Goal: Check status: Check status

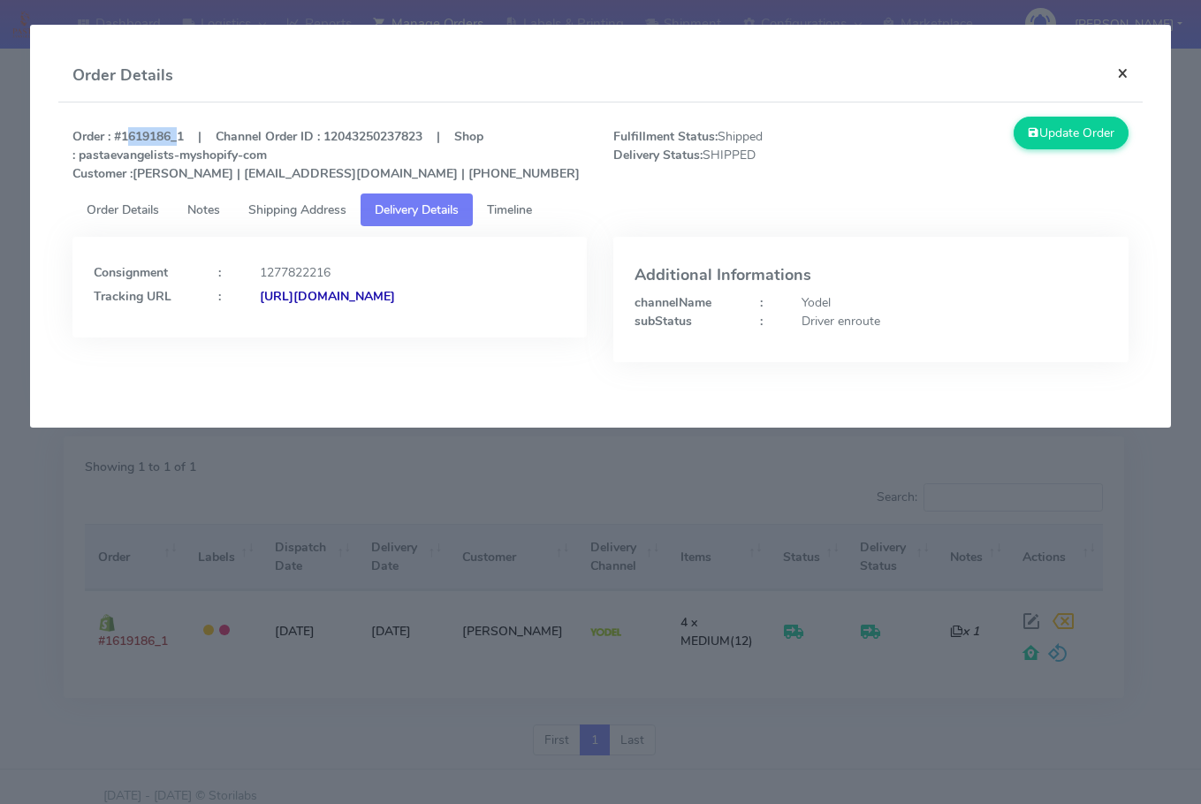
drag, startPoint x: 1126, startPoint y: 74, endPoint x: 1014, endPoint y: 133, distance: 126.9
click at [1126, 74] on button "×" at bounding box center [1123, 73] width 40 height 47
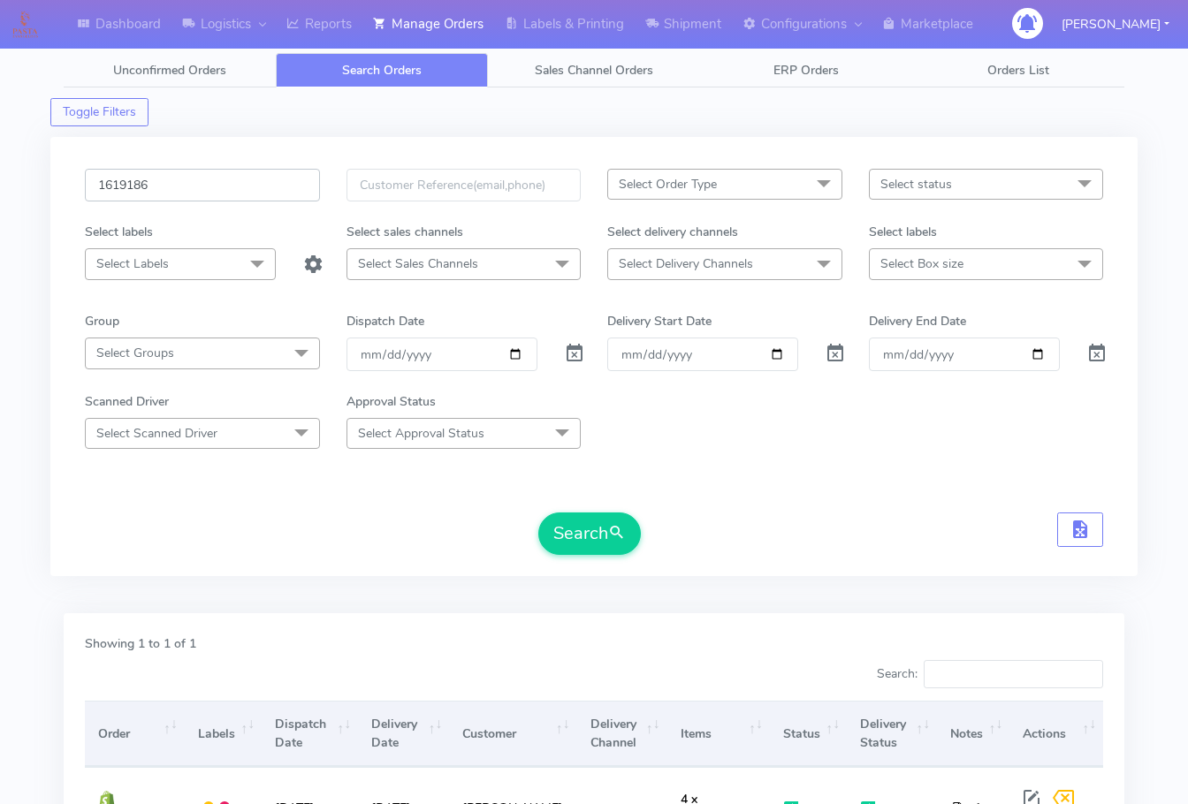
click at [190, 185] on input "1619186" at bounding box center [202, 185] width 235 height 33
paste input "8490"
type input "1618490"
click at [589, 530] on button "Search" at bounding box center [589, 534] width 103 height 42
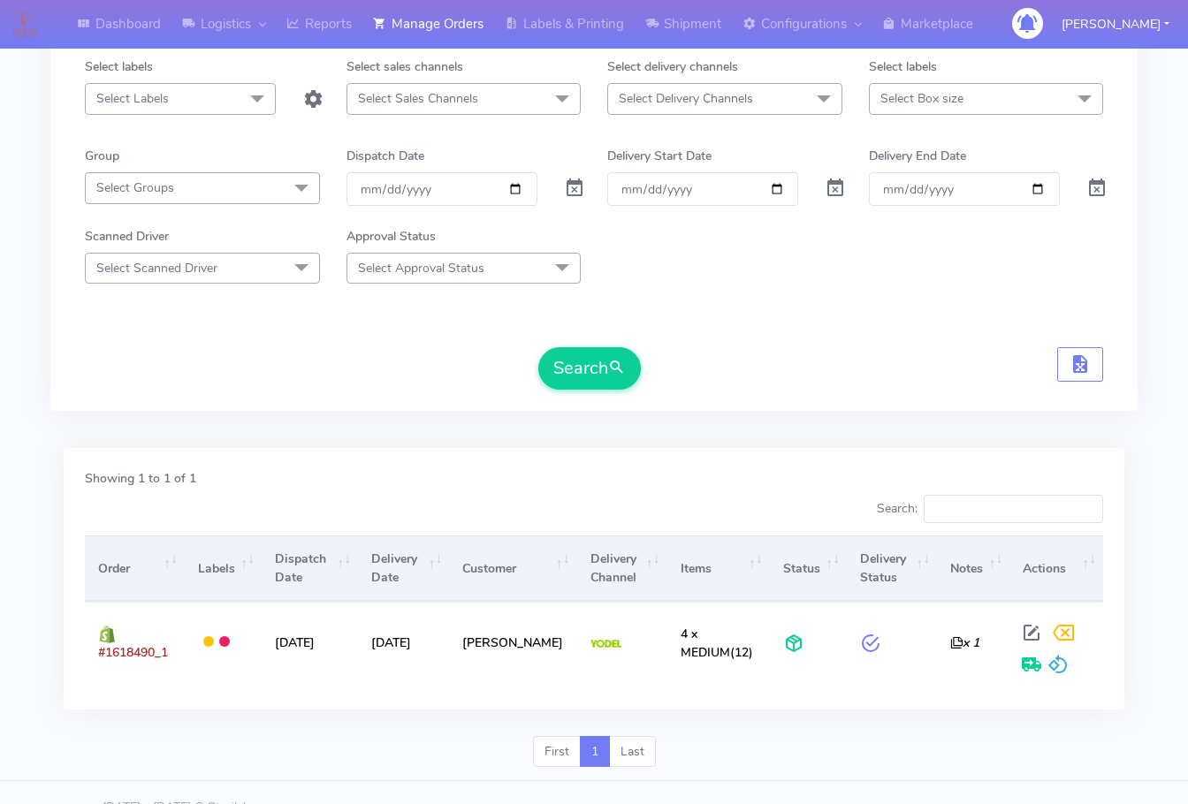
scroll to position [195, 0]
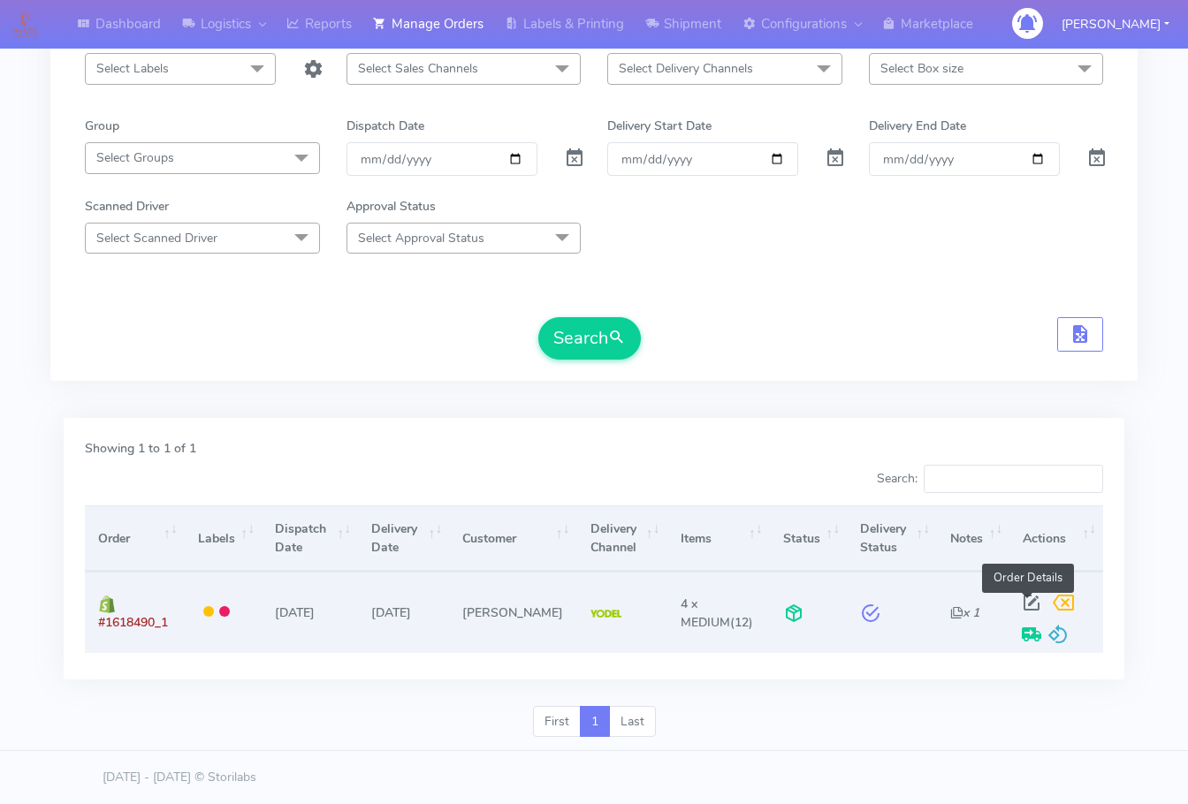
click at [1028, 598] on span at bounding box center [1032, 606] width 32 height 17
select select "5"
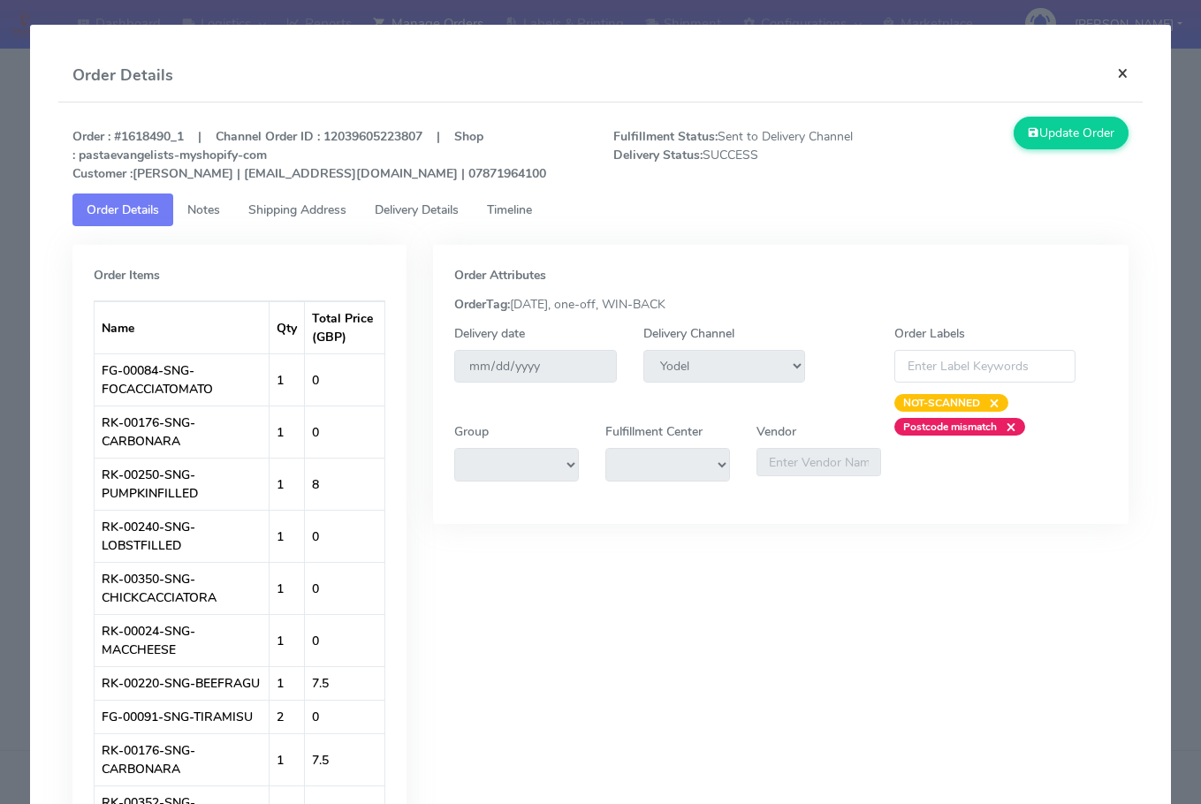
click at [1103, 74] on button "×" at bounding box center [1123, 73] width 40 height 47
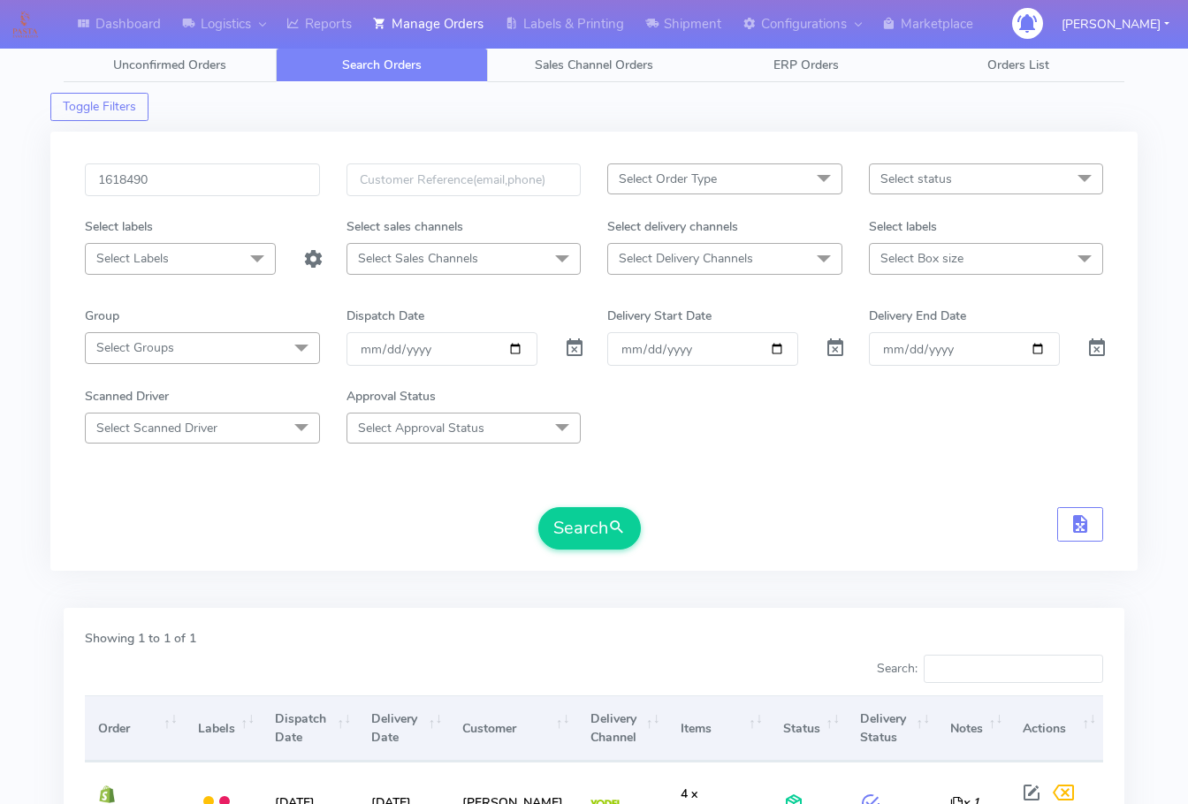
scroll to position [0, 0]
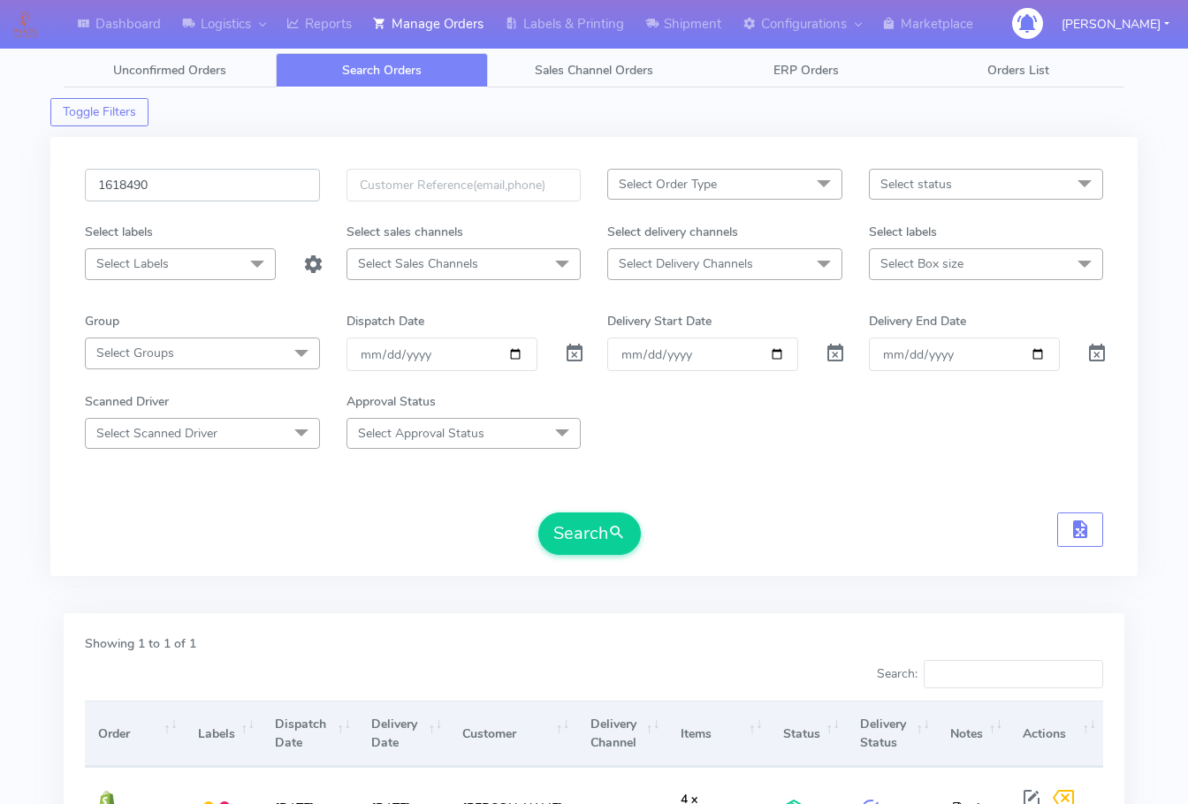
drag, startPoint x: 215, startPoint y: 188, endPoint x: 243, endPoint y: 250, distance: 68.0
click at [215, 188] on input "1618490" at bounding box center [202, 185] width 235 height 33
paste input "931"
type input "1618931"
click at [567, 545] on button "Search" at bounding box center [589, 534] width 103 height 42
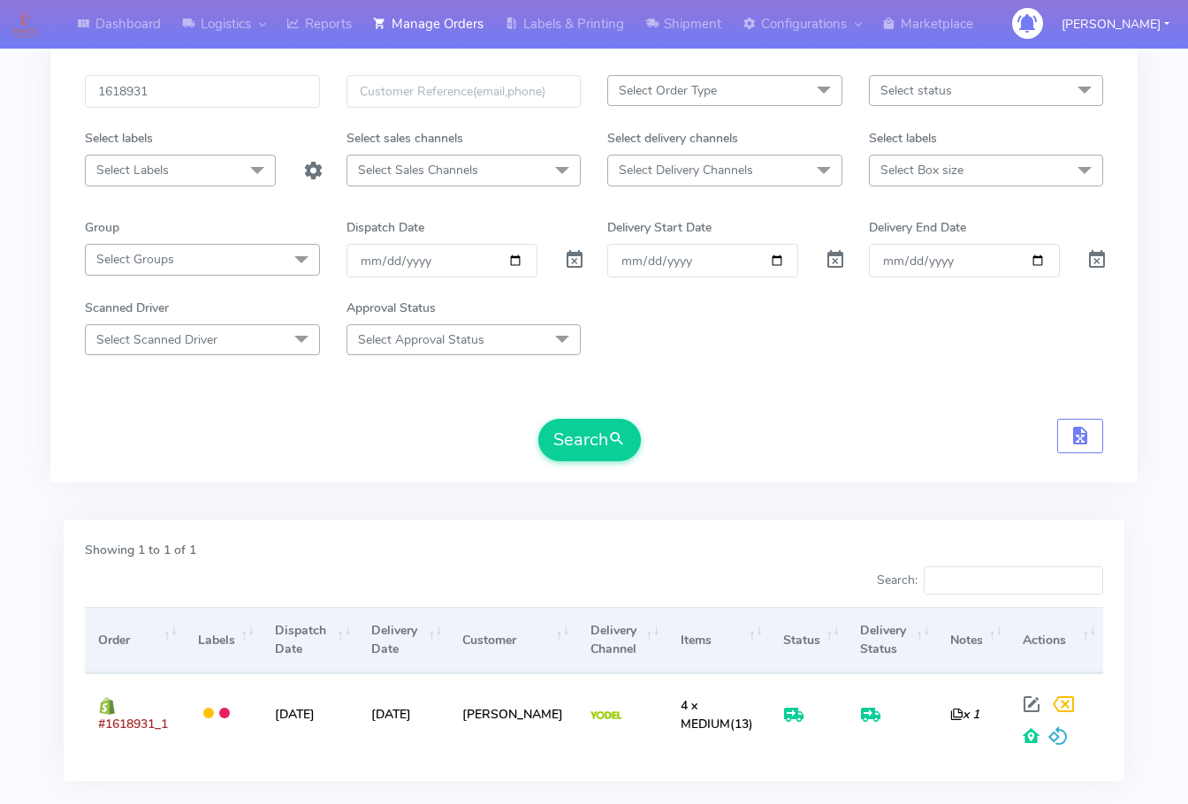
scroll to position [195, 0]
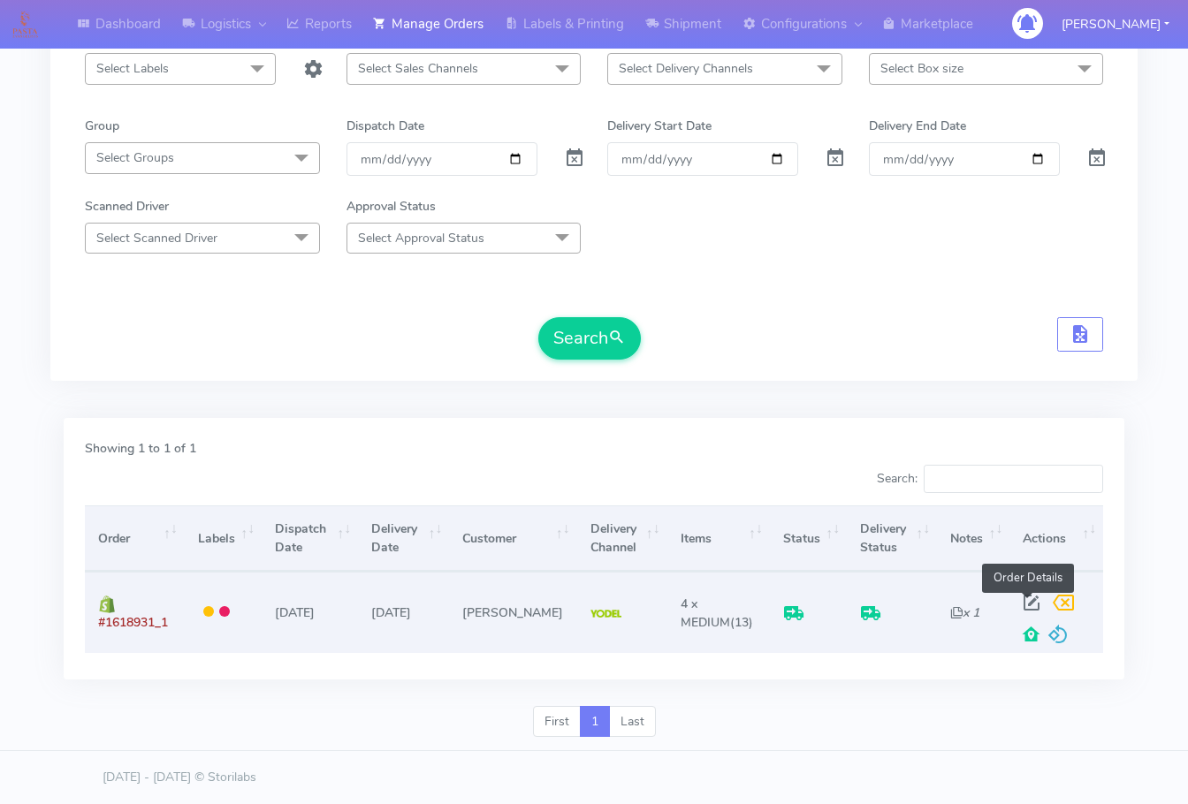
click at [1031, 602] on span at bounding box center [1032, 606] width 32 height 17
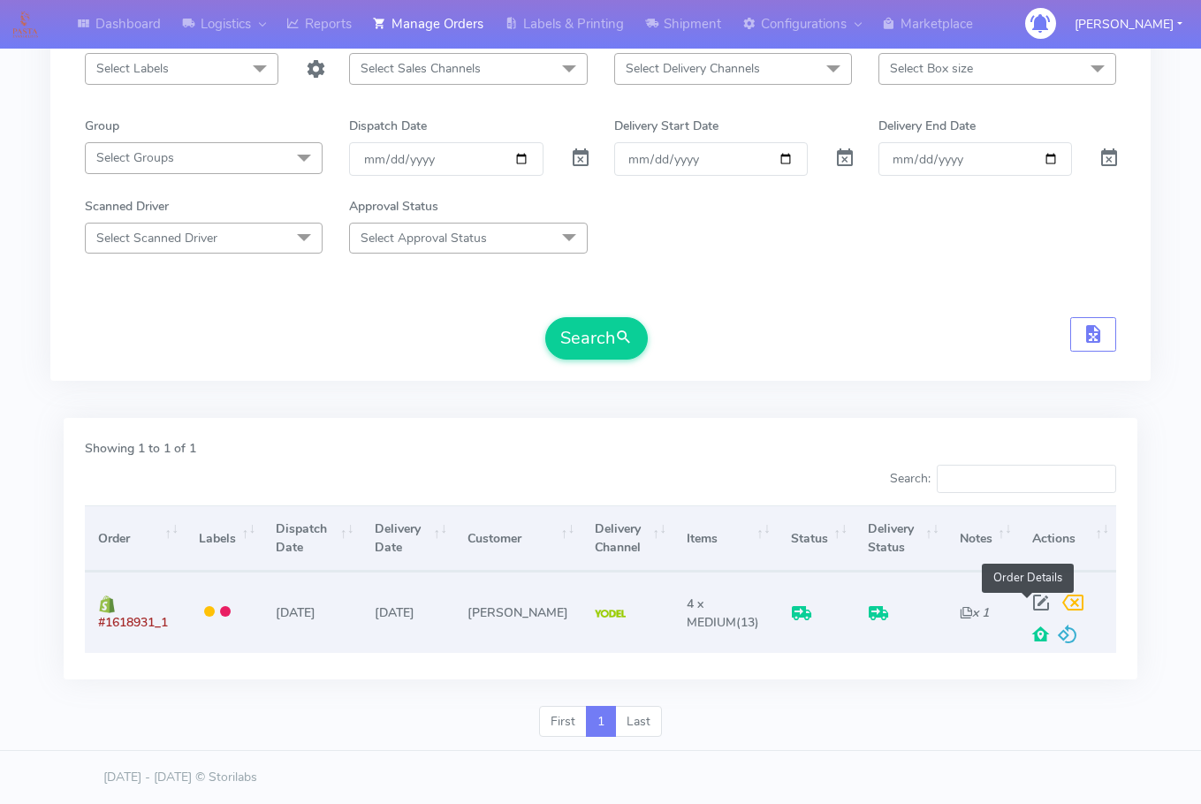
select select "5"
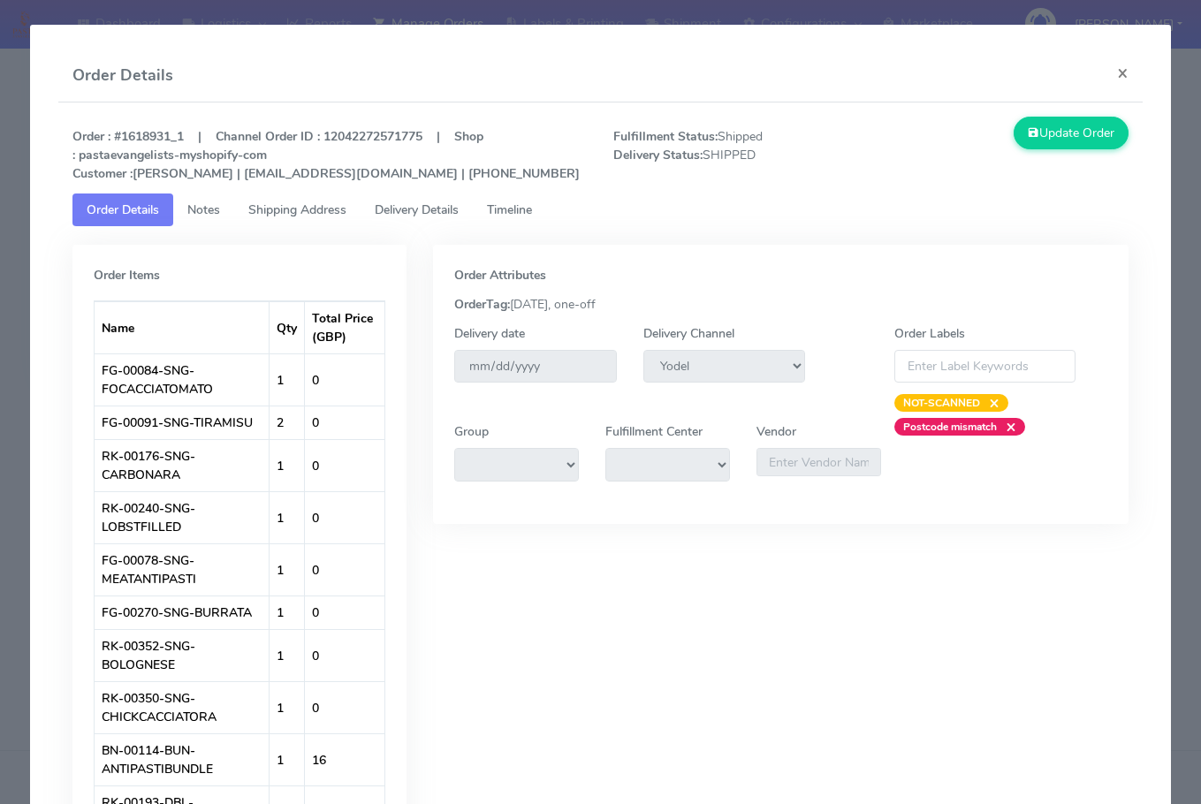
click at [288, 209] on span "Shipping Address" at bounding box center [297, 210] width 98 height 17
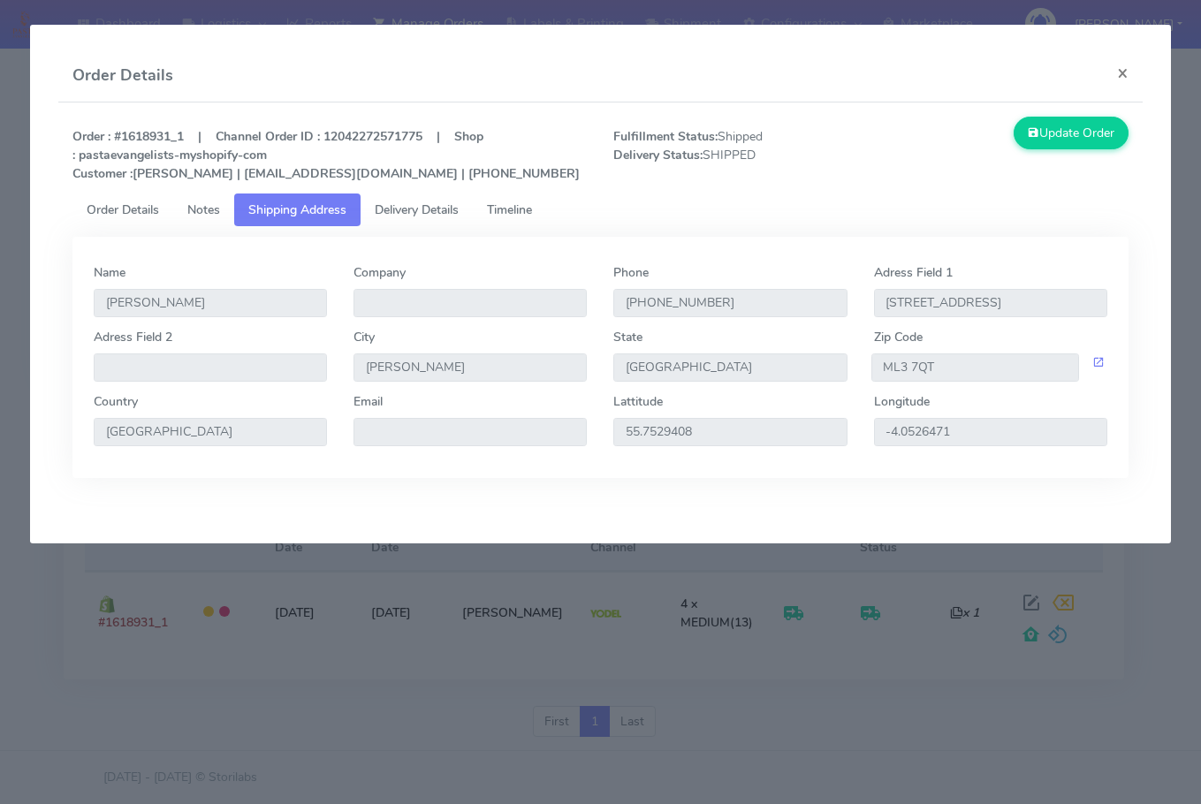
click at [407, 211] on span "Delivery Details" at bounding box center [417, 210] width 84 height 17
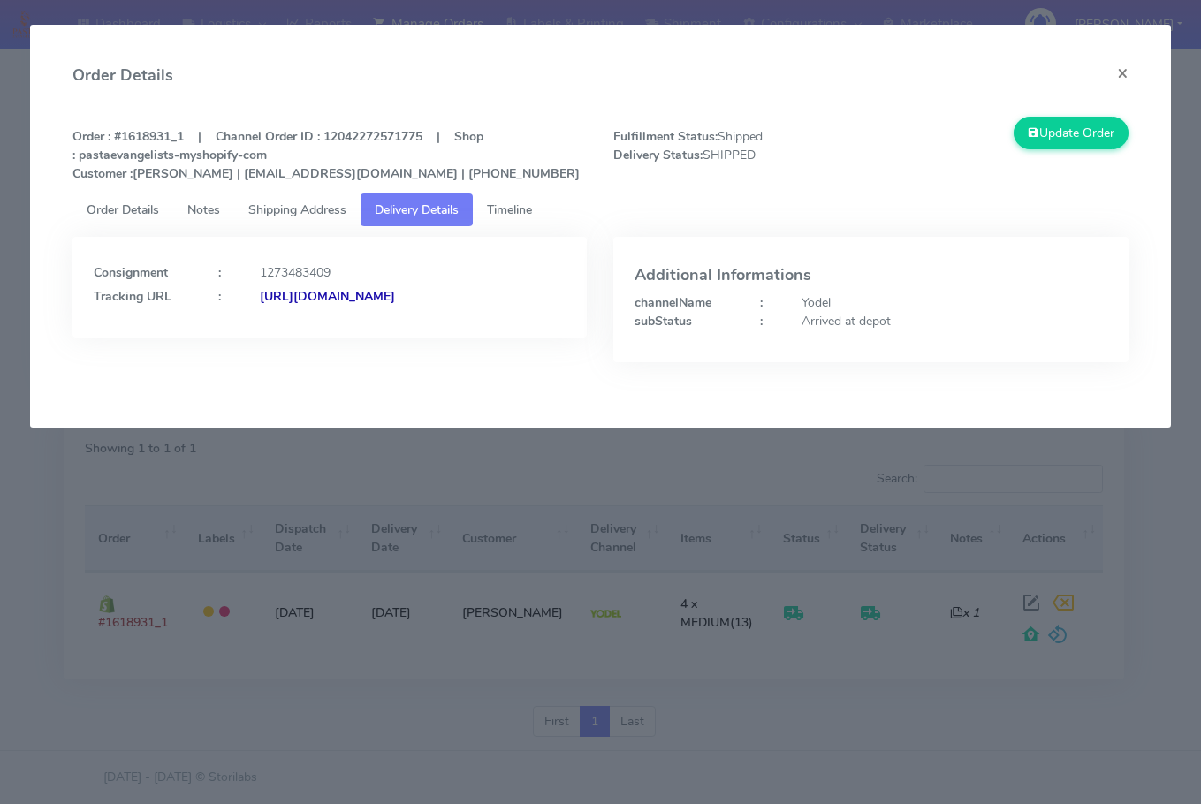
click at [293, 216] on span "Shipping Address" at bounding box center [297, 210] width 98 height 17
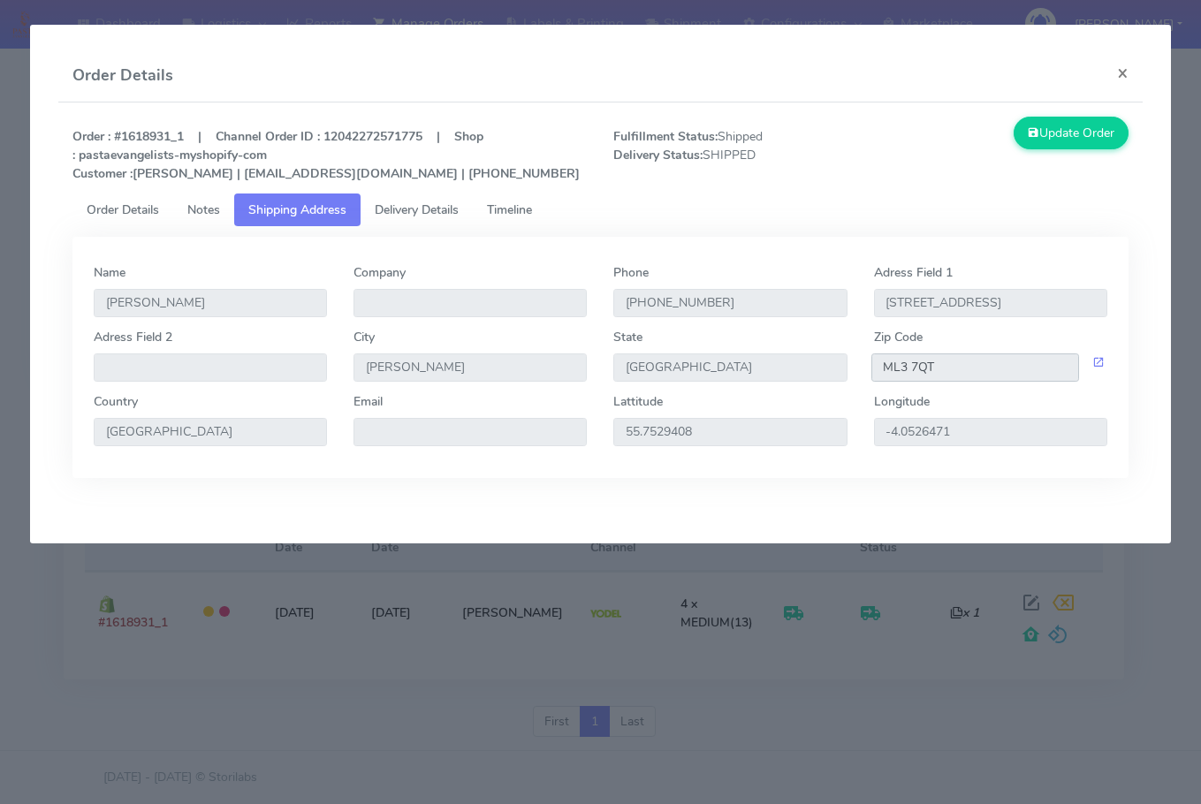
click at [960, 370] on input "ML3 7QT" at bounding box center [976, 368] width 208 height 28
click at [425, 198] on link "Delivery Details" at bounding box center [417, 210] width 112 height 33
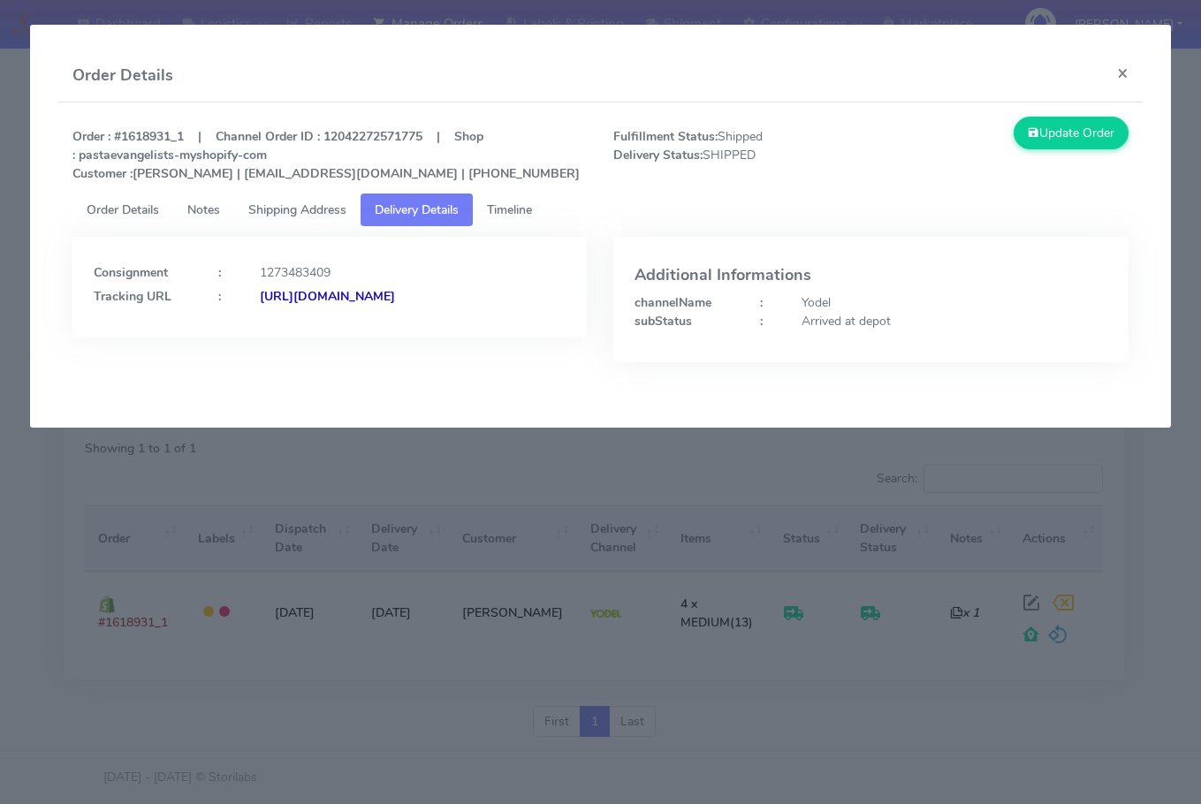
click at [301, 305] on strong "[URL][DOMAIN_NAME]" at bounding box center [327, 296] width 135 height 17
click at [1115, 79] on button "×" at bounding box center [1123, 73] width 40 height 47
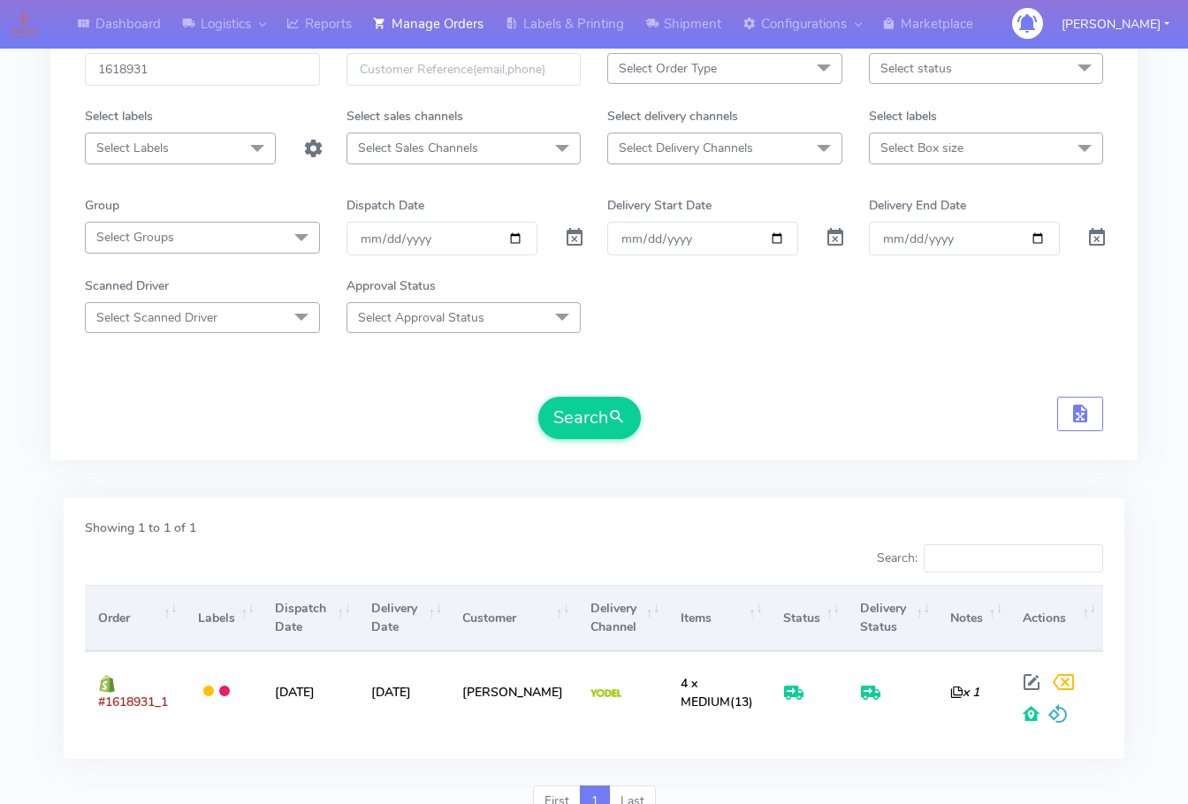
scroll to position [0, 0]
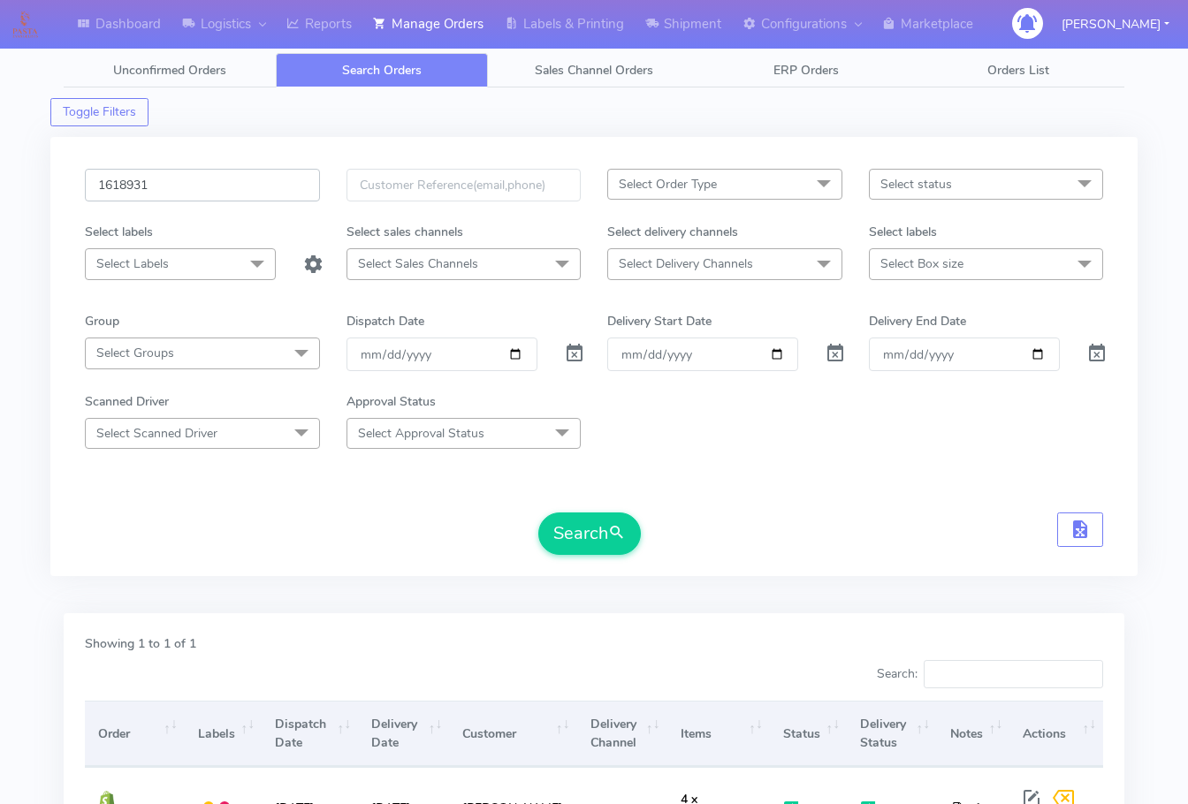
click at [184, 169] on input "1618931" at bounding box center [202, 185] width 235 height 33
paste input "7848"
type input "1617848"
click at [574, 532] on button "Search" at bounding box center [589, 534] width 103 height 42
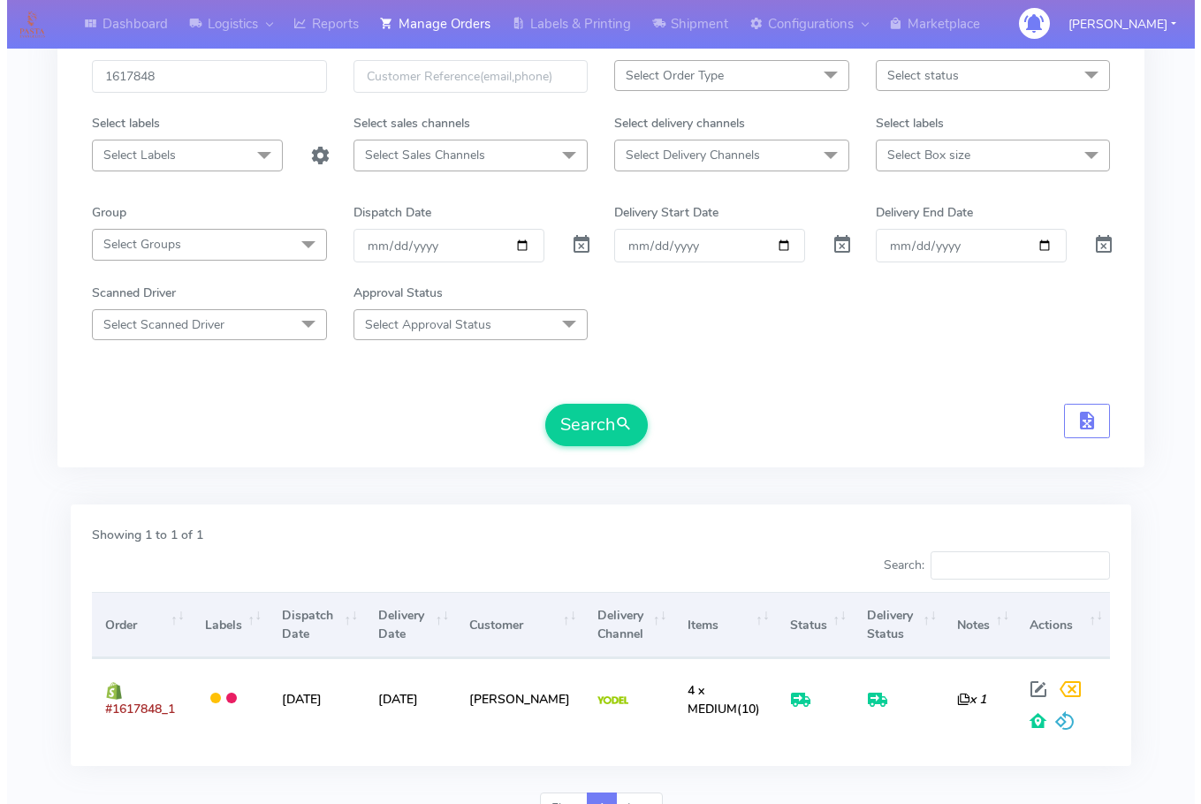
scroll to position [195, 0]
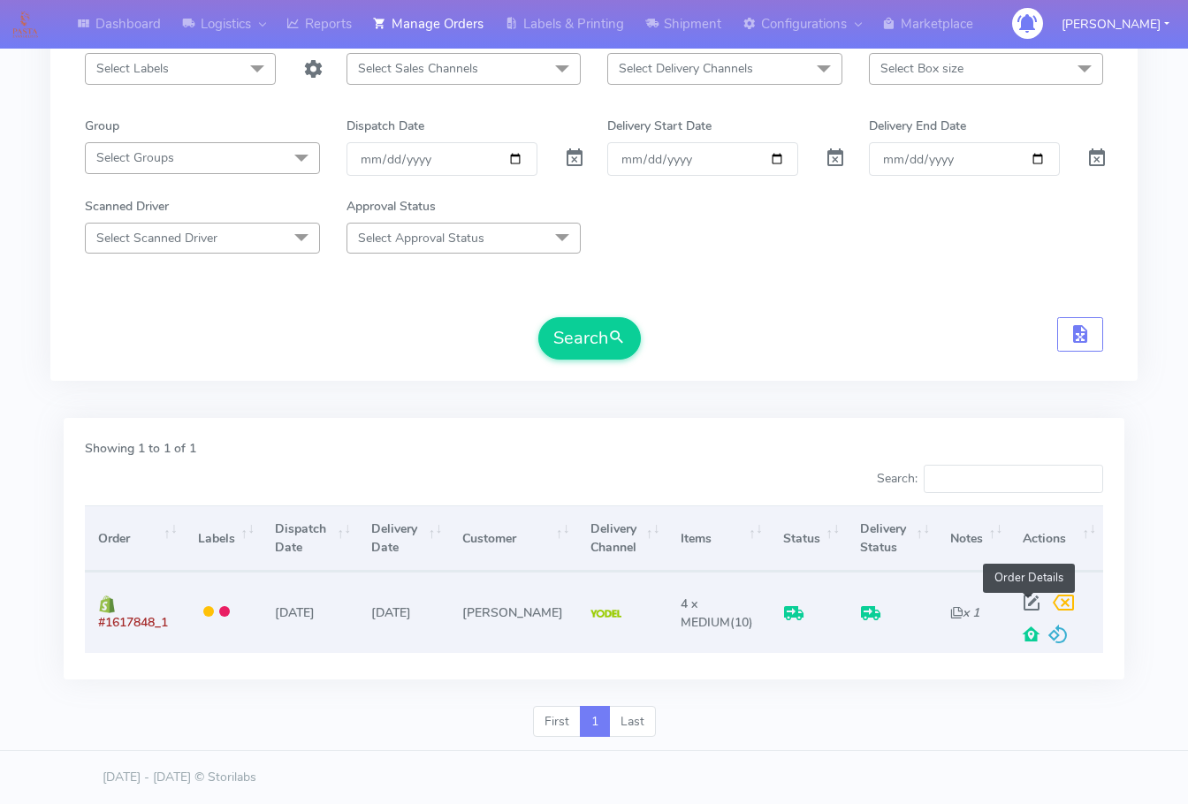
click at [1022, 606] on span at bounding box center [1032, 606] width 32 height 17
select select "5"
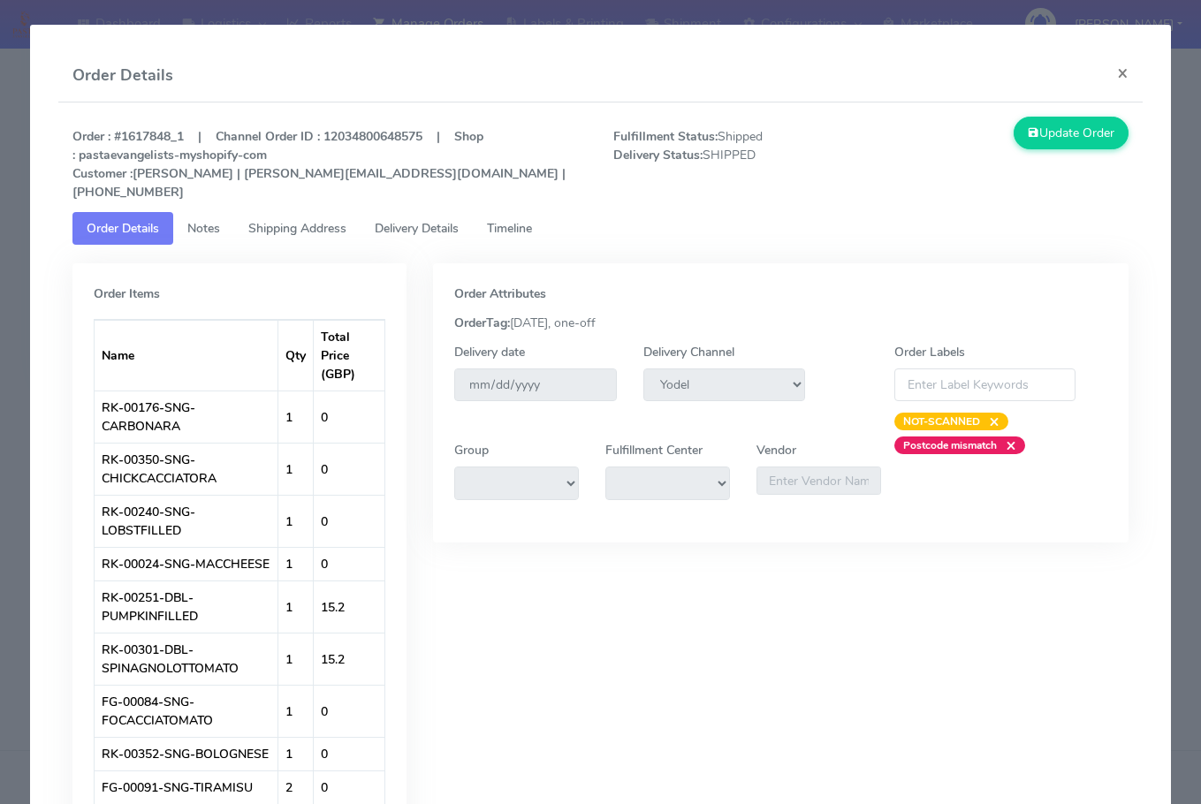
click at [277, 220] on span "Shipping Address" at bounding box center [297, 228] width 98 height 17
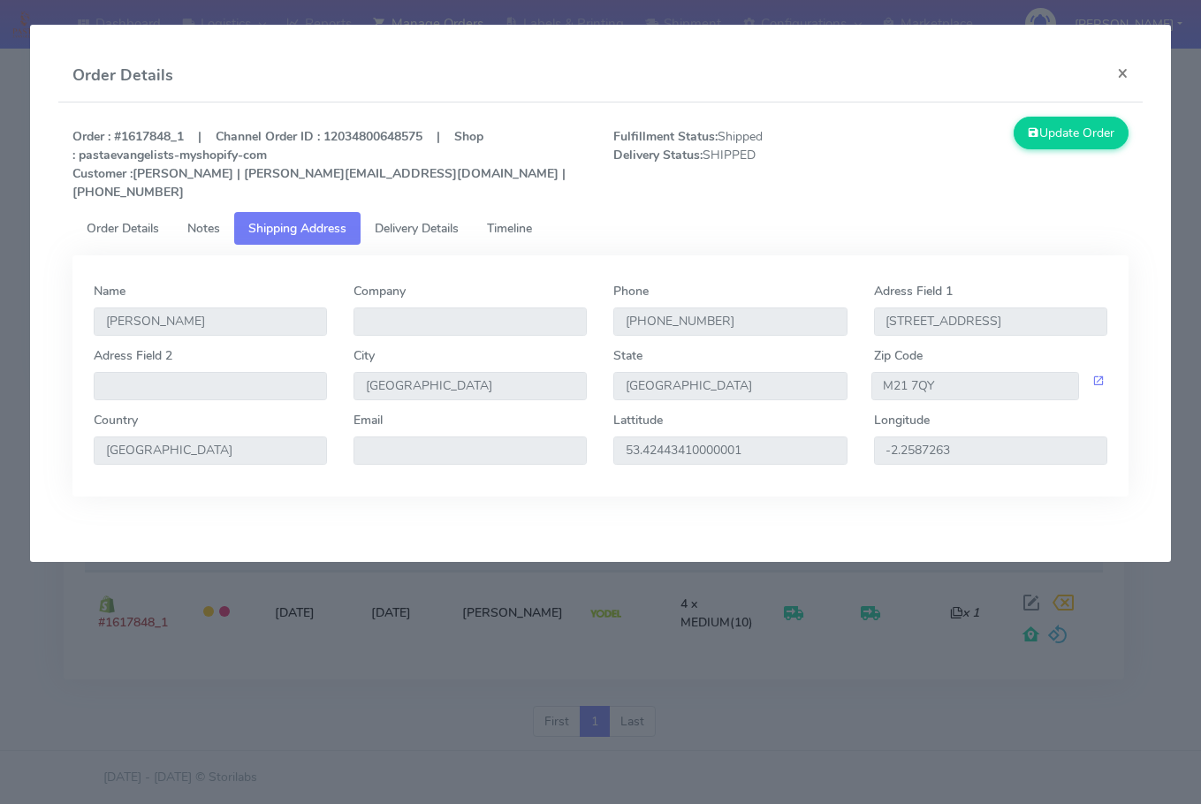
click at [413, 220] on span "Delivery Details" at bounding box center [417, 228] width 84 height 17
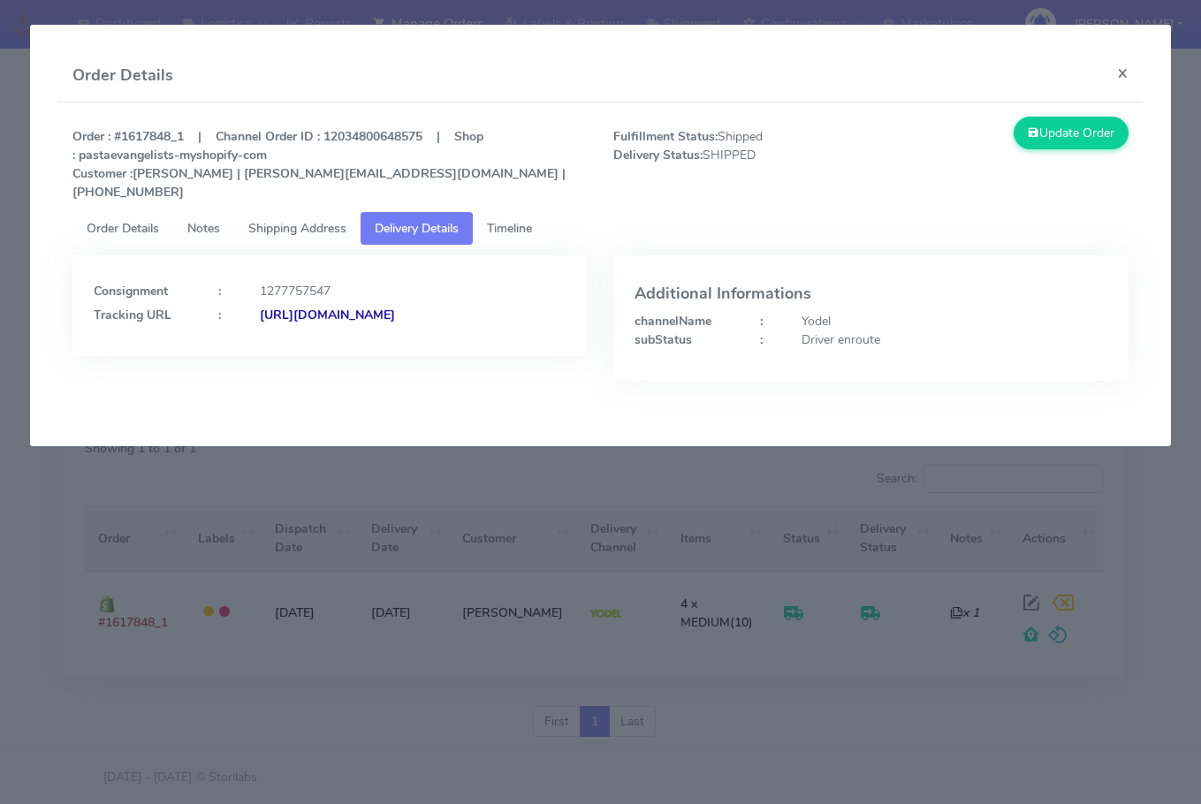
drag, startPoint x: 458, startPoint y: 324, endPoint x: 91, endPoint y: 334, distance: 367.0
click at [91, 334] on div "Consignment : 1277757547 Tracking URL : [URL][DOMAIN_NAME]" at bounding box center [329, 305] width 514 height 101
copy strong "[URL][DOMAIN_NAME]"
click at [860, 331] on div "Driver enroute" at bounding box center [955, 340] width 332 height 19
click at [862, 331] on div "Driver enroute" at bounding box center [955, 340] width 332 height 19
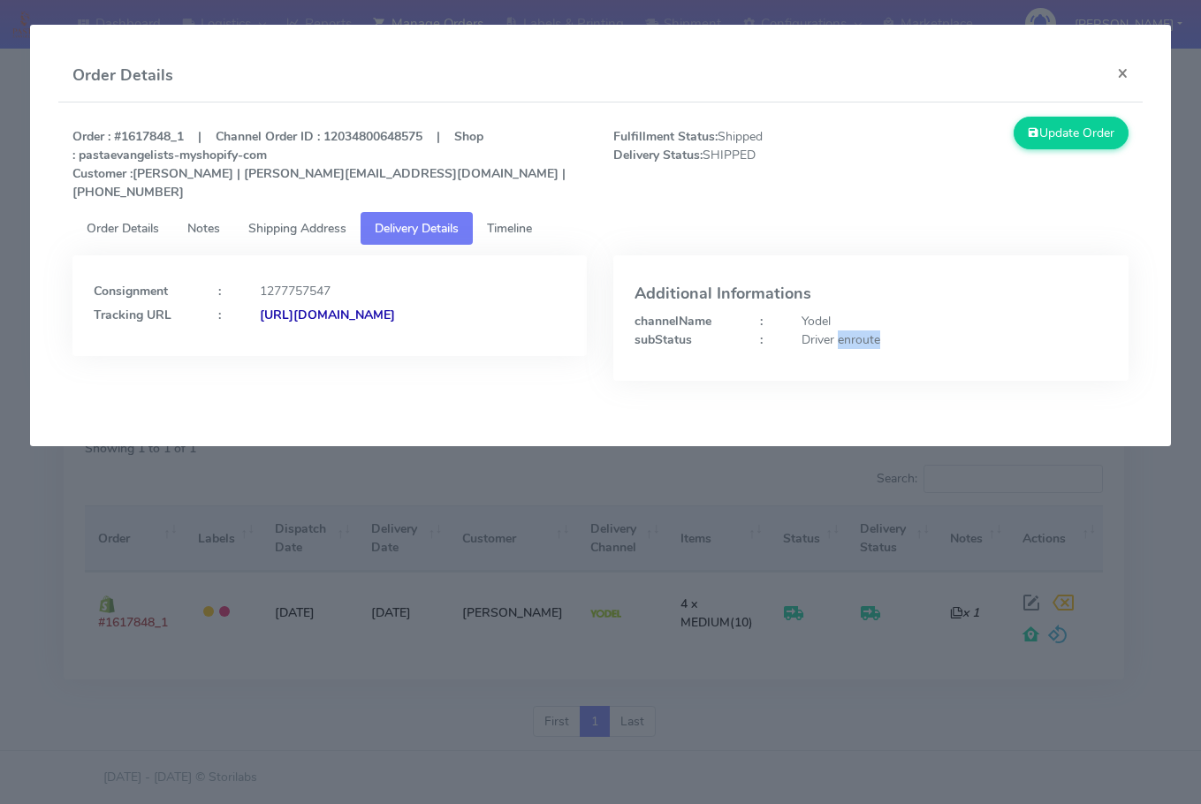
click at [864, 331] on div "Driver enroute" at bounding box center [955, 340] width 332 height 19
click at [834, 331] on div "Driver enroute" at bounding box center [955, 340] width 332 height 19
copy div "Driver enroute"
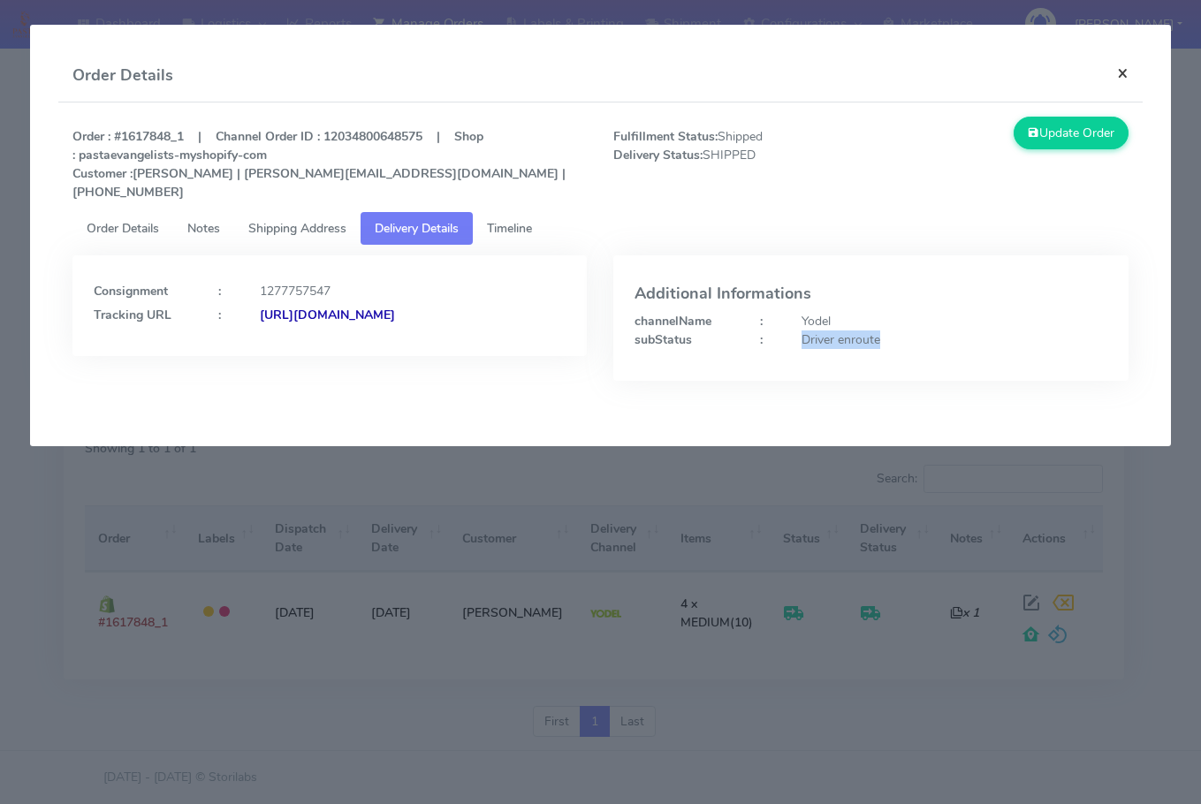
click at [1128, 71] on button "×" at bounding box center [1123, 73] width 40 height 47
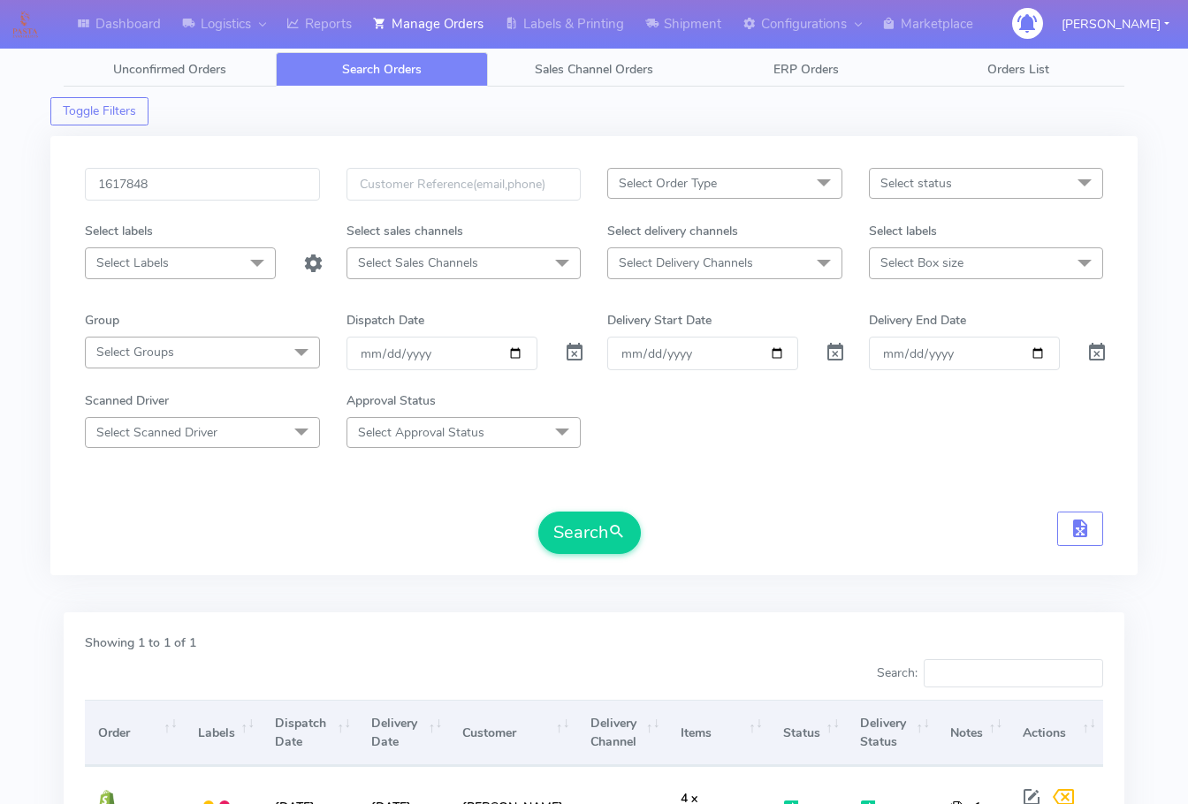
scroll to position [0, 0]
click at [183, 179] on input "1617848" at bounding box center [202, 185] width 235 height 33
paste input "9157"
click at [590, 526] on button "Search" at bounding box center [589, 534] width 103 height 42
drag, startPoint x: 194, startPoint y: 186, endPoint x: 265, endPoint y: 295, distance: 130.4
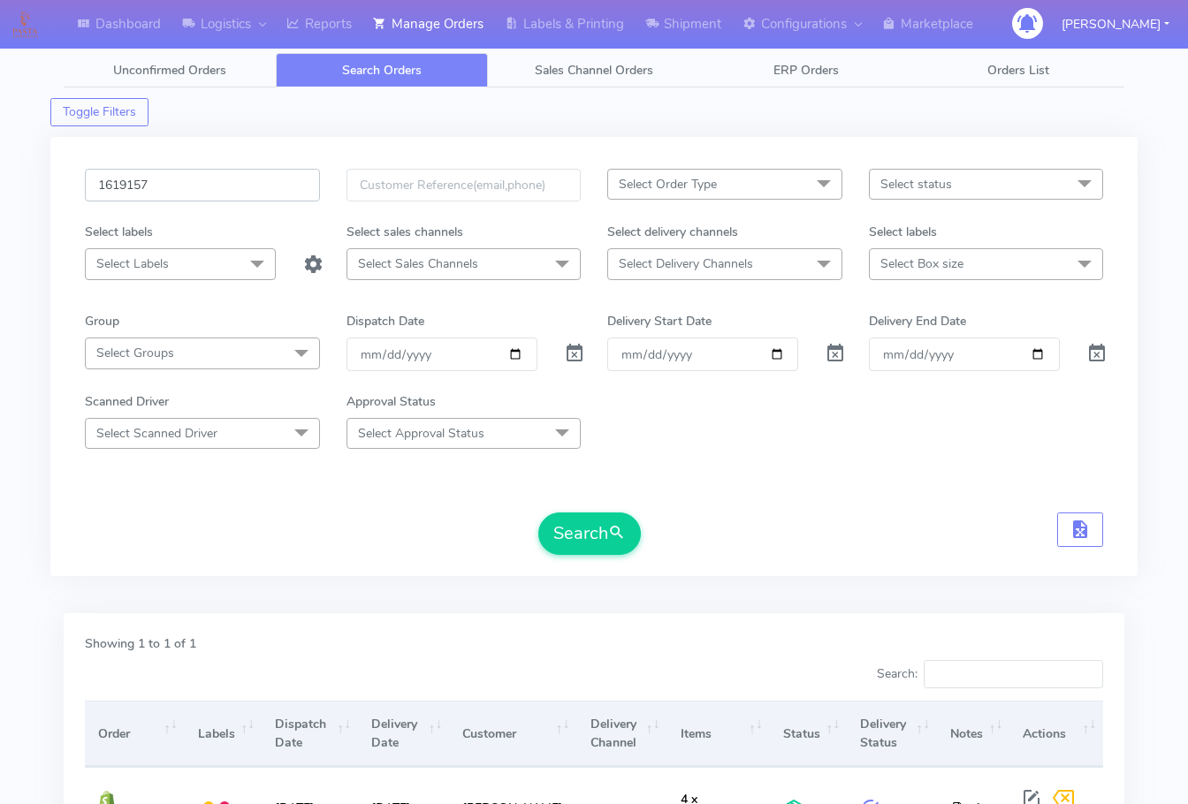
click at [194, 186] on input "1619157" at bounding box center [202, 185] width 235 height 33
paste input "8526"
click at [585, 545] on button "Search" at bounding box center [589, 534] width 103 height 42
click at [187, 195] on input "1618526" at bounding box center [202, 185] width 235 height 33
paste input "9483"
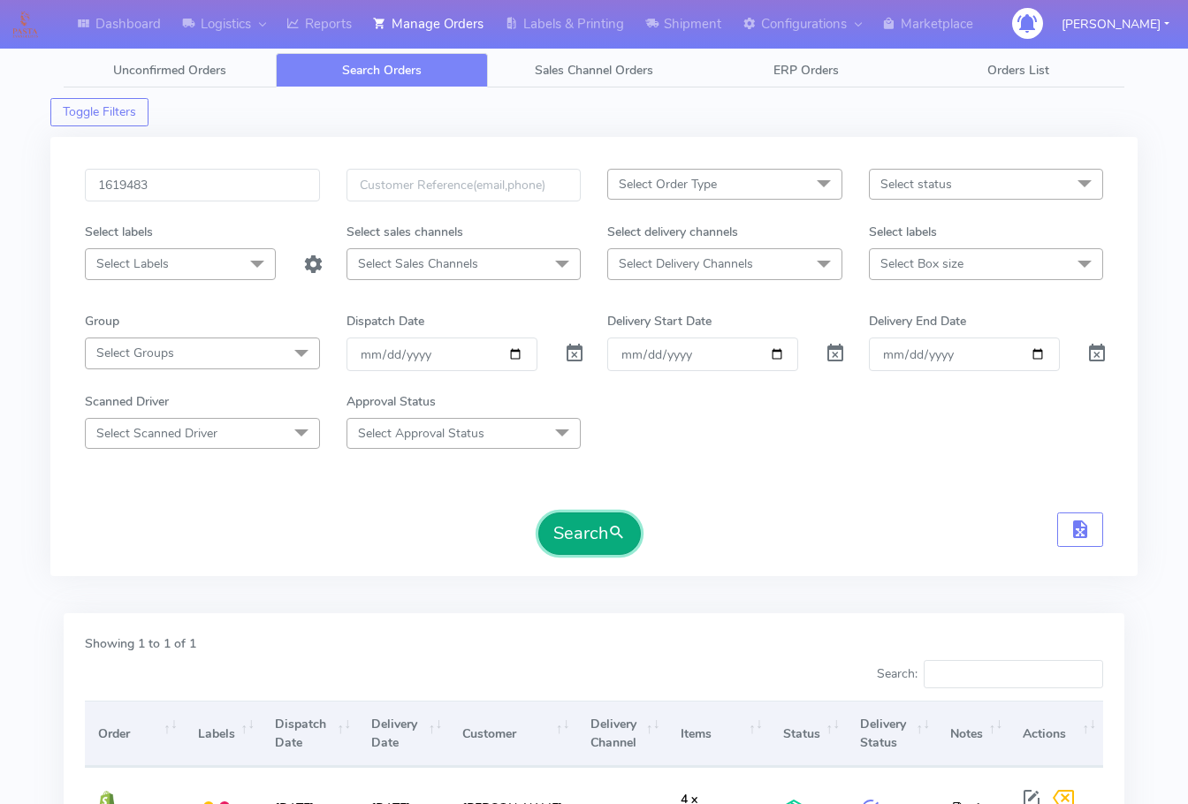
click at [575, 529] on button "Search" at bounding box center [589, 534] width 103 height 42
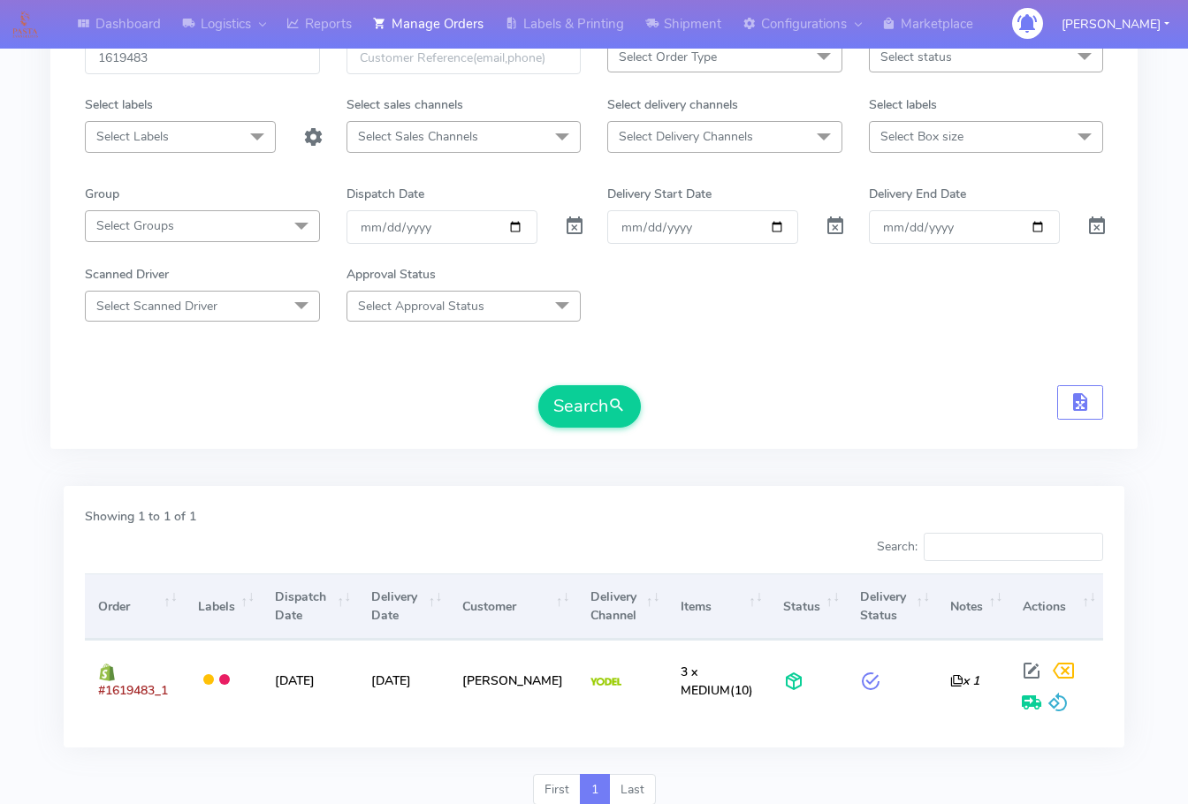
scroll to position [19, 0]
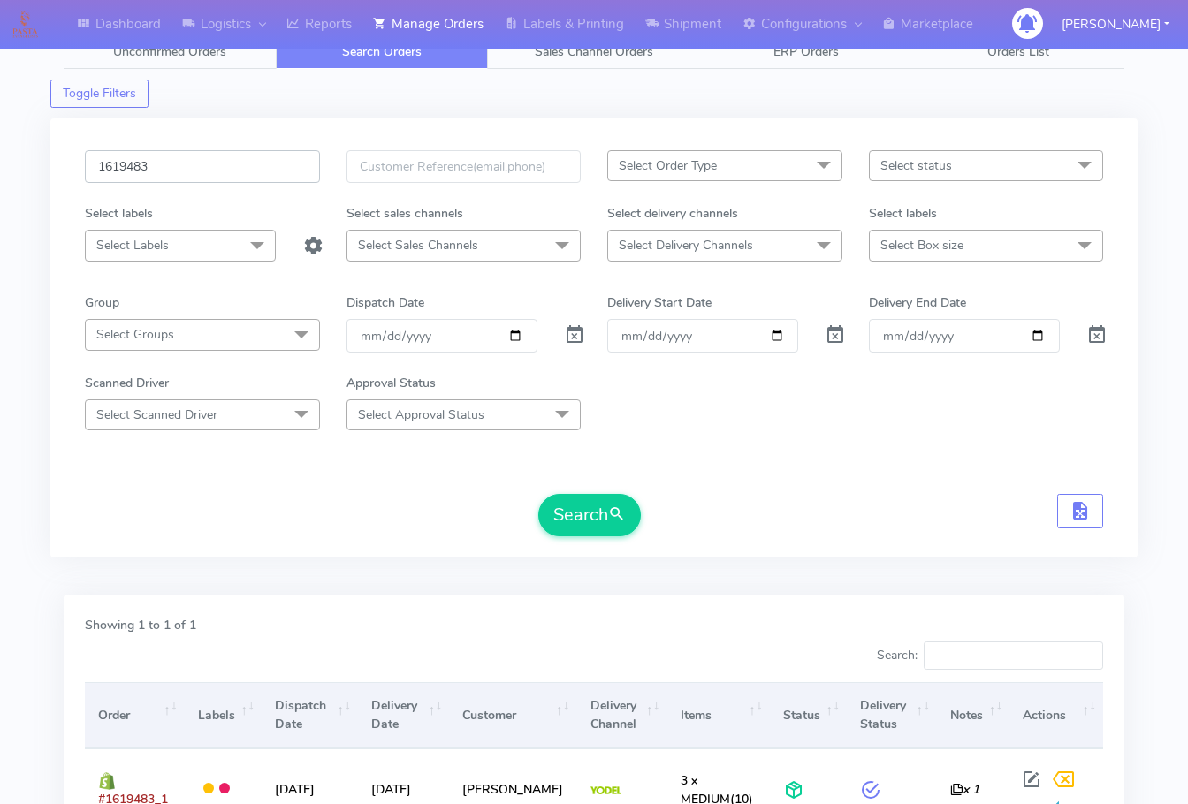
drag, startPoint x: 213, startPoint y: 157, endPoint x: 296, endPoint y: 288, distance: 155.0
click at [213, 157] on input "1619483" at bounding box center [202, 166] width 235 height 33
paste input "8046"
click at [620, 500] on button "Search" at bounding box center [589, 515] width 103 height 42
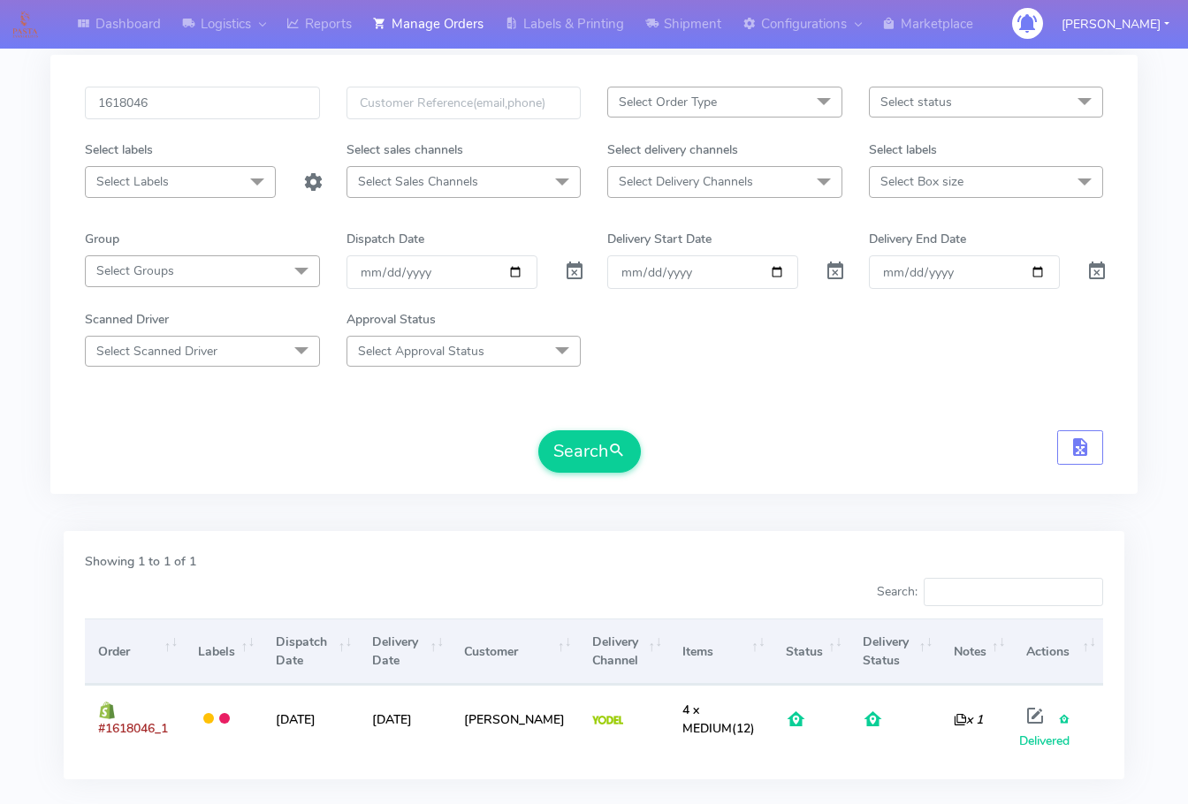
scroll to position [0, 0]
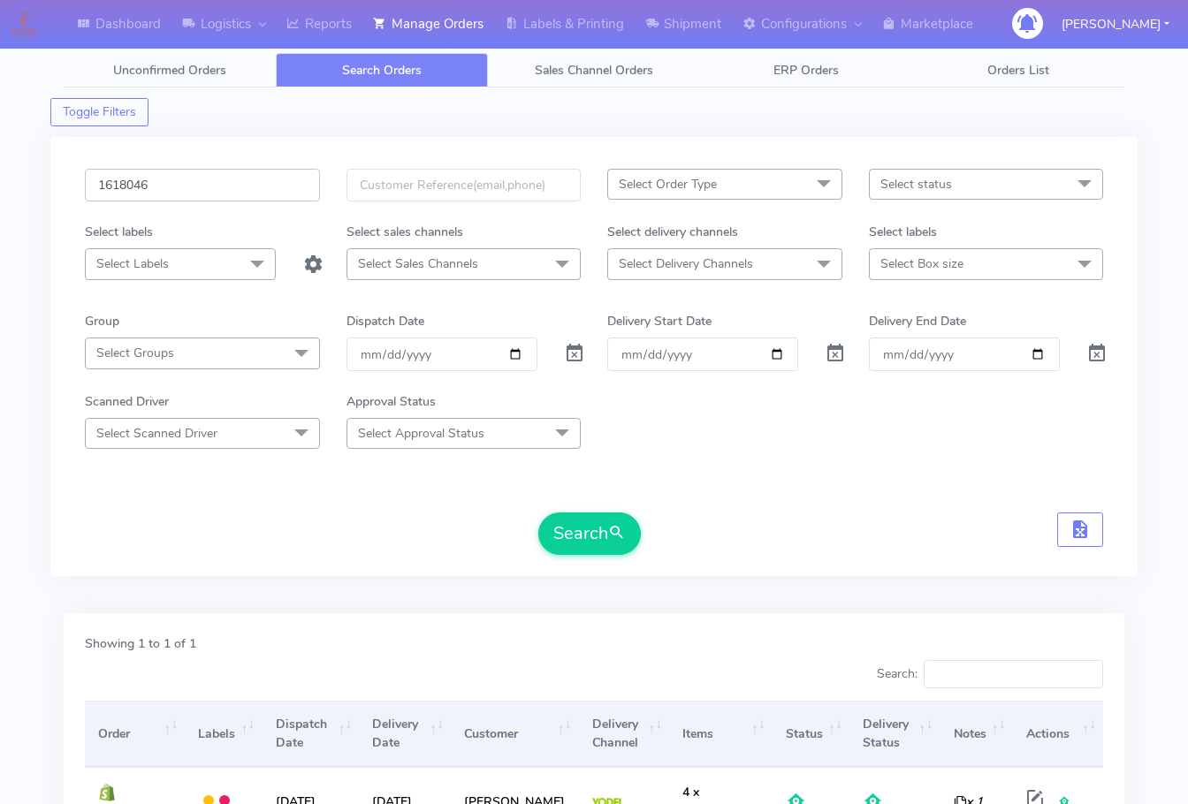
click at [191, 189] on input "1618046" at bounding box center [202, 185] width 235 height 33
paste input "9285"
click at [564, 538] on button "Search" at bounding box center [589, 534] width 103 height 42
click at [247, 189] on input "1619285" at bounding box center [202, 185] width 235 height 33
paste input "342"
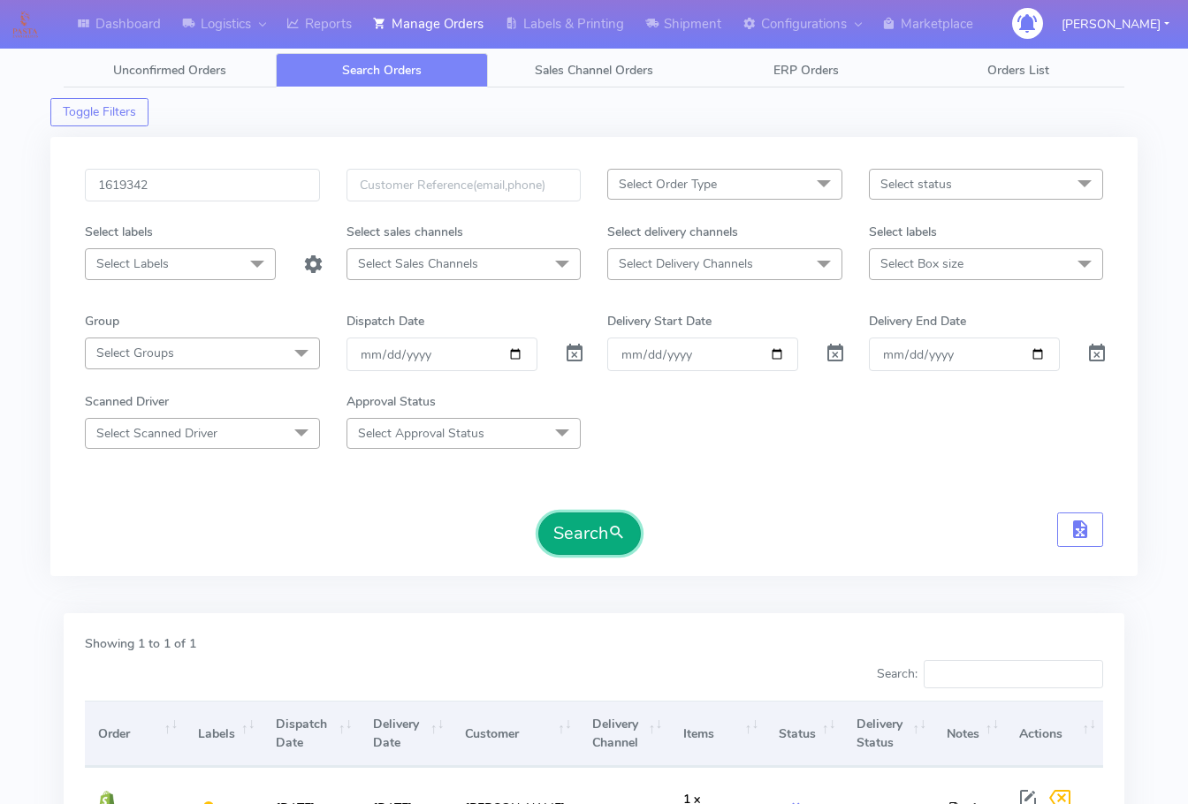
click at [585, 522] on button "Search" at bounding box center [589, 534] width 103 height 42
click at [204, 183] on input "1619342" at bounding box center [202, 185] width 235 height 33
paste input "6594B"
type input "1616594B"
click at [587, 535] on button "Search" at bounding box center [589, 534] width 103 height 42
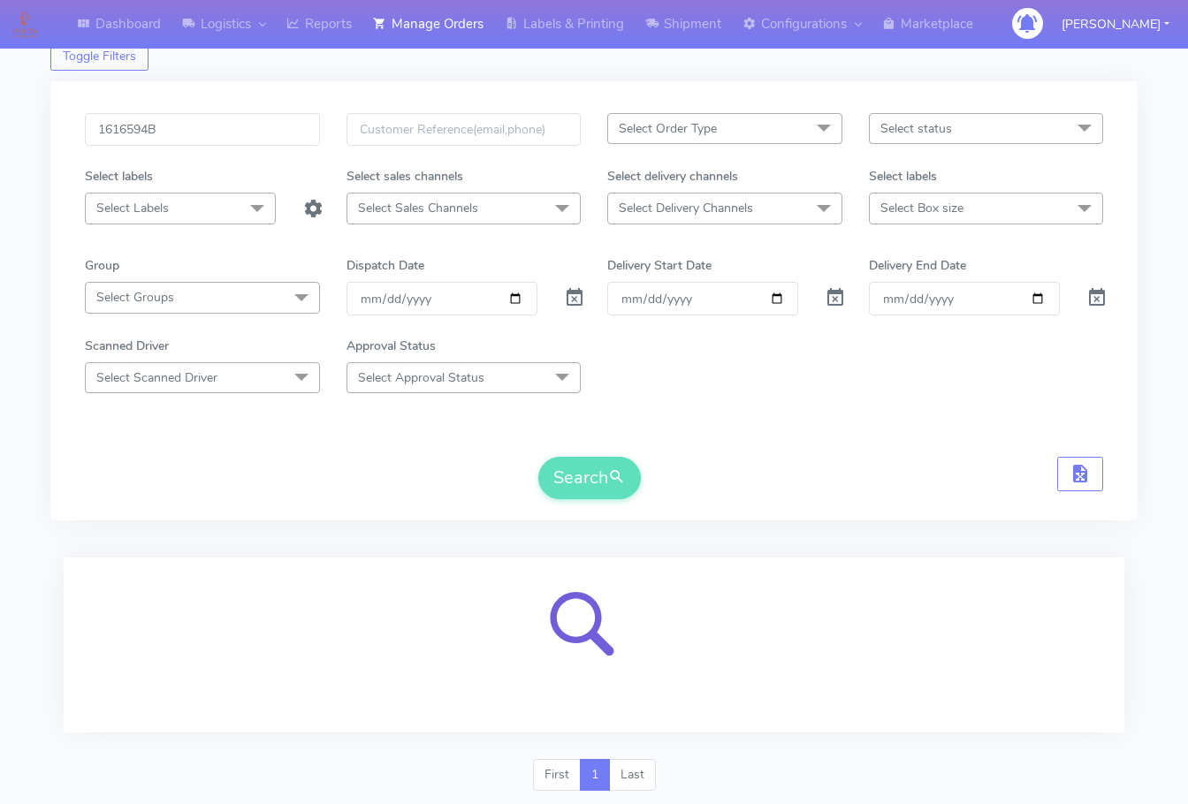
scroll to position [110, 0]
